Goal: Task Accomplishment & Management: Use online tool/utility

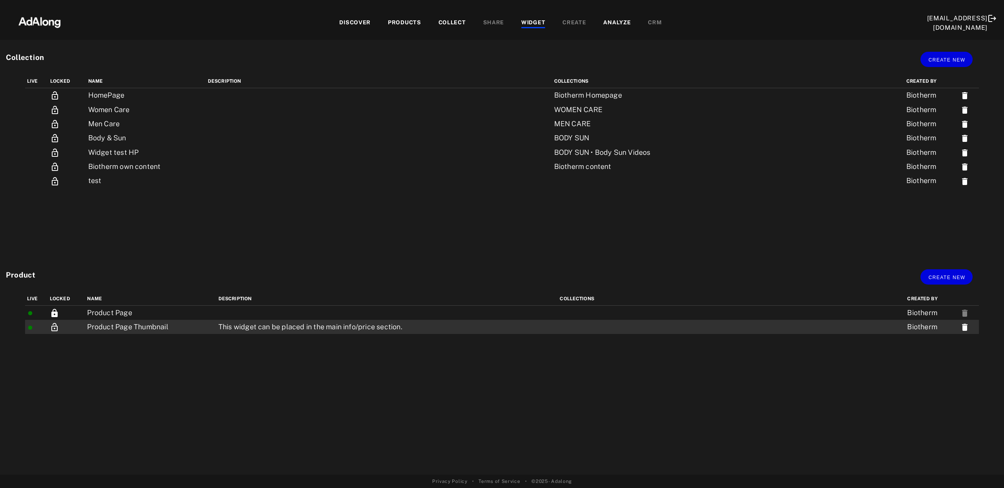
click at [222, 328] on td "This widget can be placed in the main info/price section." at bounding box center [388, 327] width 342 height 14
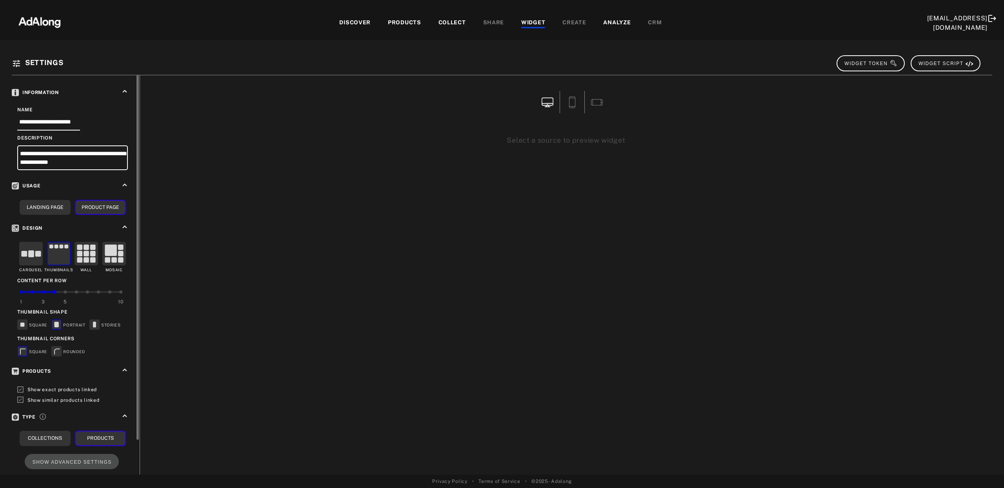
click at [44, 291] on div at bounding box center [43, 292] width 3 height 3
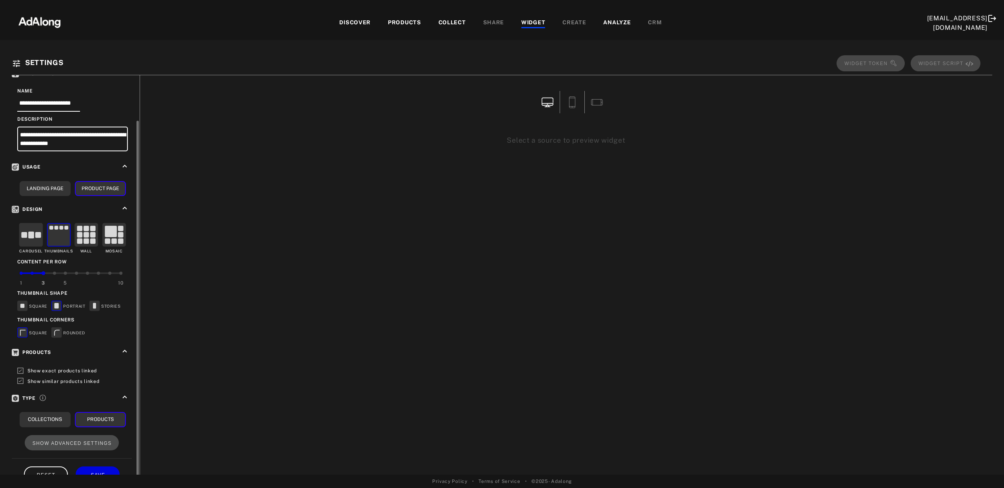
scroll to position [33, 0]
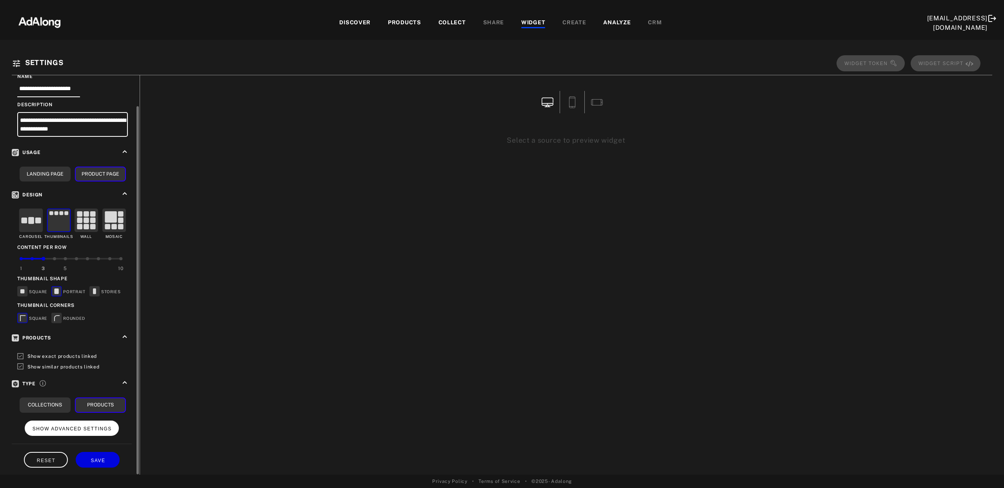
click at [91, 426] on span "SHOW ADVANCED SETTINGS" at bounding box center [72, 428] width 79 height 5
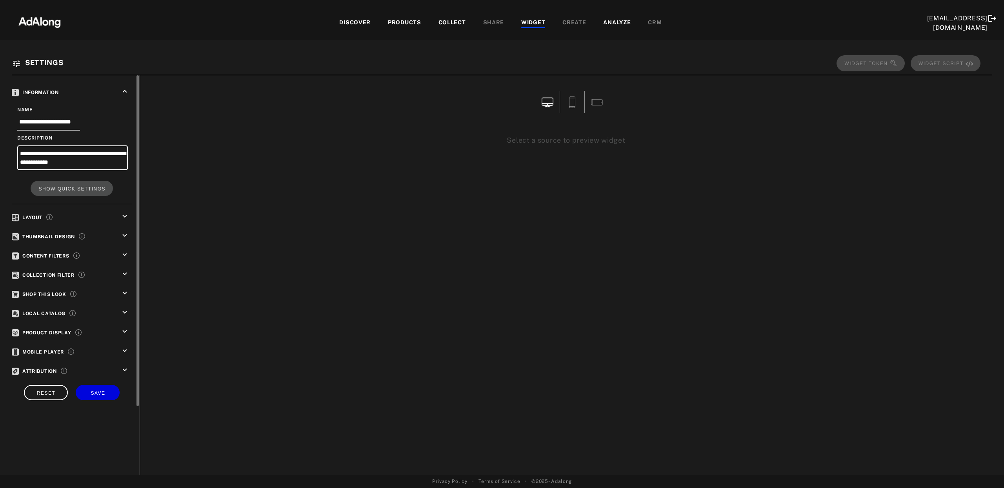
scroll to position [0, 0]
click at [100, 184] on button "SHOW QUICK SETTINGS" at bounding box center [72, 188] width 82 height 15
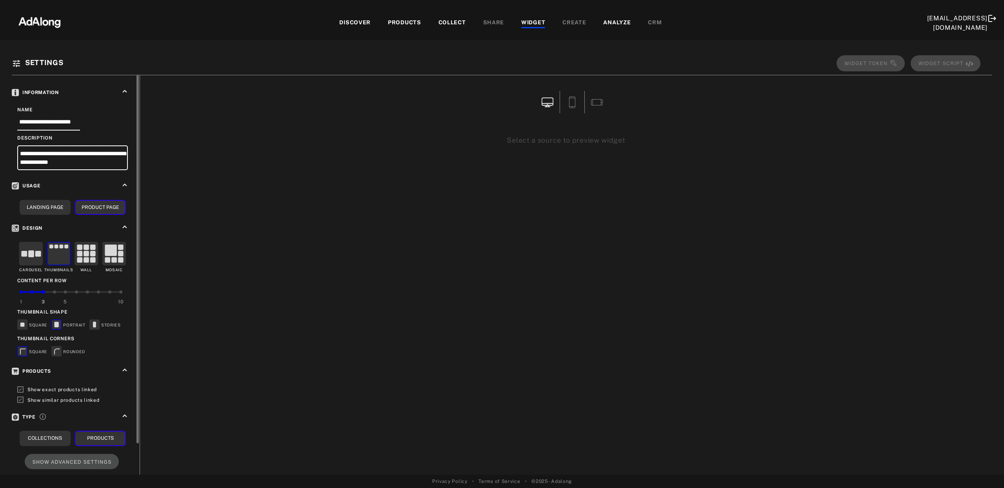
click at [97, 321] on rect at bounding box center [95, 325] width 10 height 10
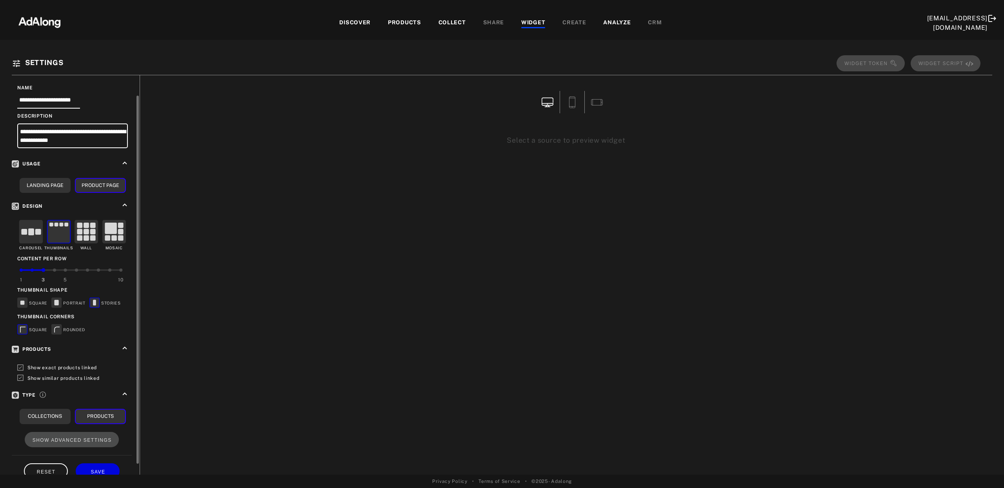
scroll to position [33, 0]
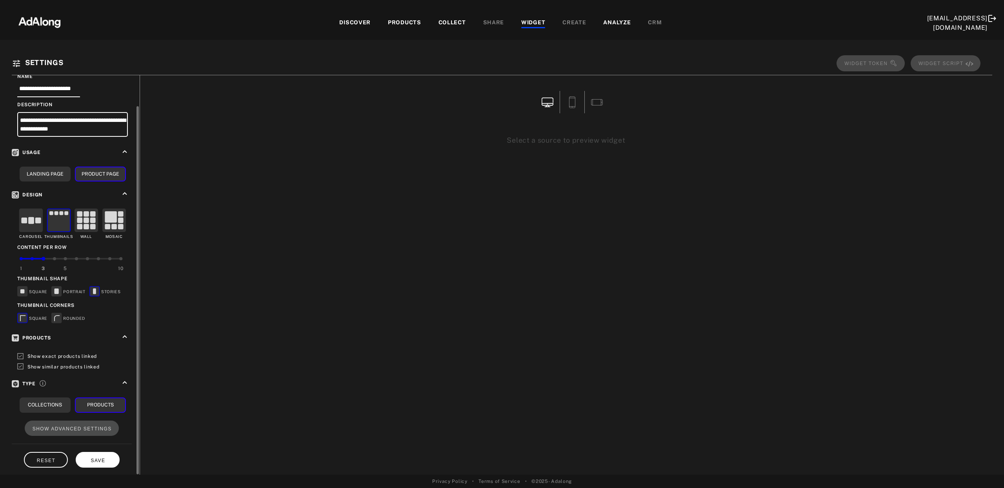
click at [104, 458] on span "SAVE" at bounding box center [98, 460] width 15 height 5
click at [112, 453] on button "SAVE" at bounding box center [98, 459] width 44 height 15
